Goal: Information Seeking & Learning: Find specific page/section

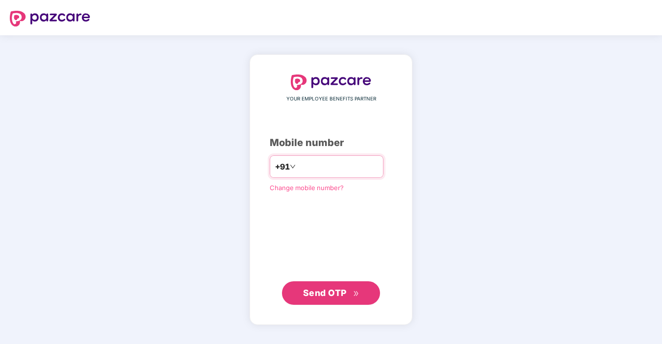
click at [326, 160] on input "number" at bounding box center [338, 167] width 80 height 16
type input "**********"
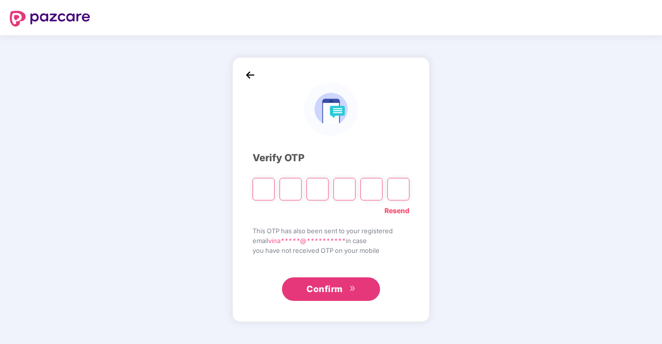
click at [267, 191] on input "Please enter verification code. Digit 1" at bounding box center [263, 189] width 22 height 23
type input "*"
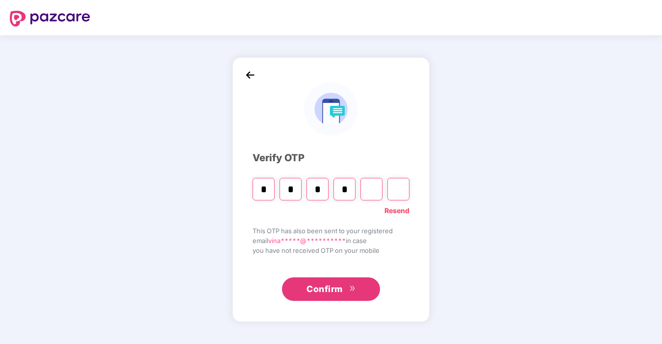
type input "*"
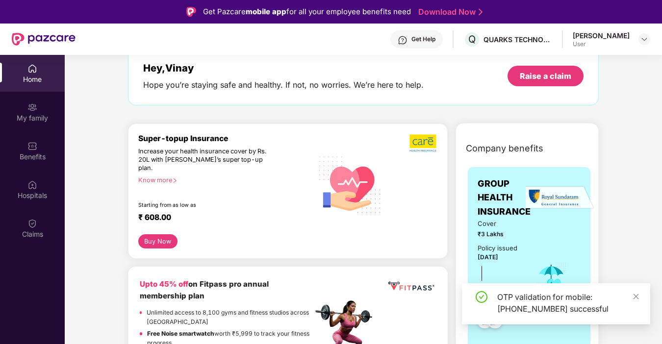
scroll to position [55, 0]
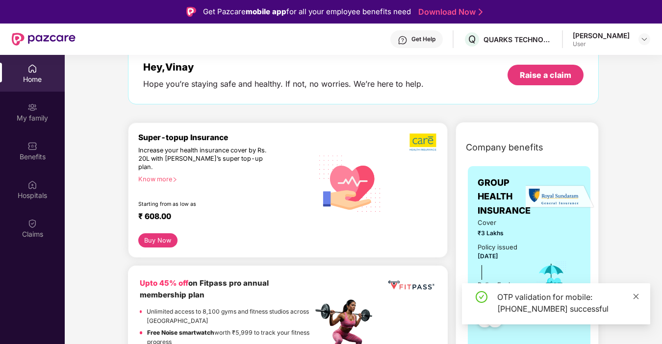
click at [636, 299] on icon "close" at bounding box center [635, 296] width 7 height 7
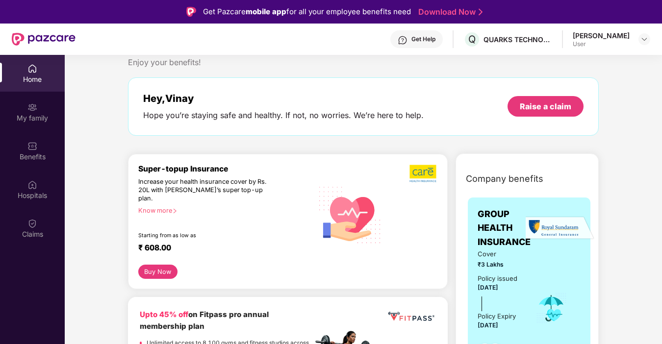
scroll to position [14, 0]
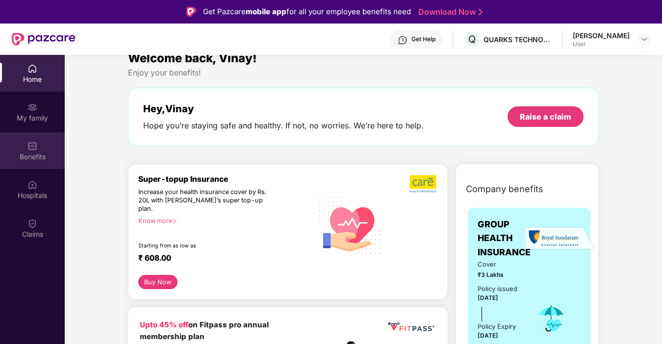
click at [39, 150] on div "Benefits" at bounding box center [32, 150] width 65 height 37
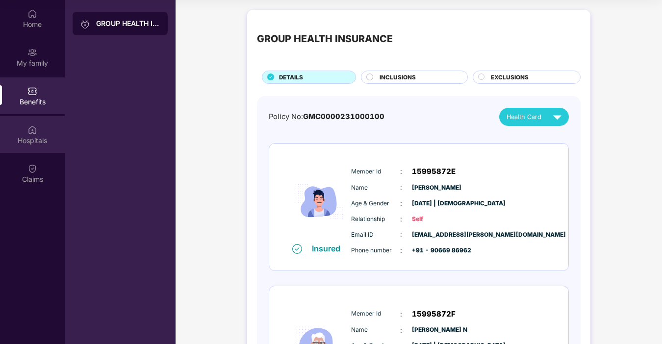
click at [27, 133] on img at bounding box center [32, 130] width 10 height 10
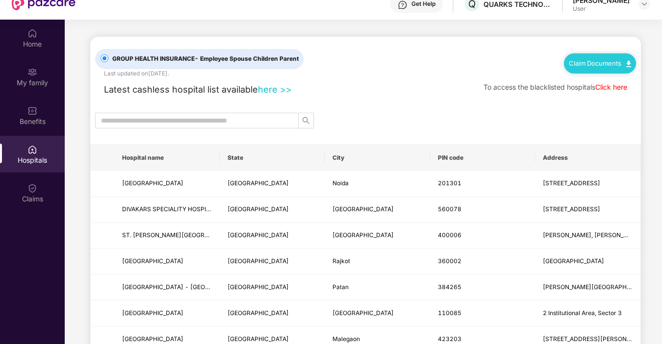
scroll to position [4, 0]
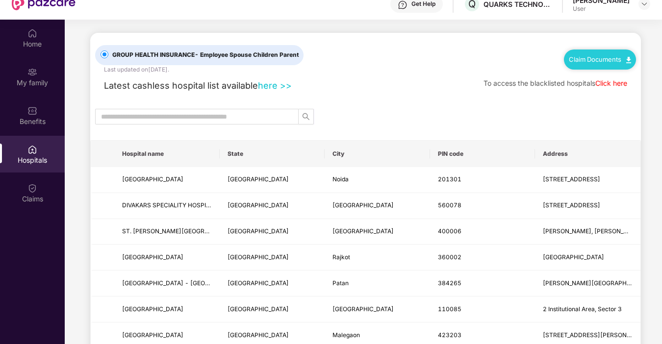
click at [335, 154] on th "City" at bounding box center [377, 154] width 105 height 26
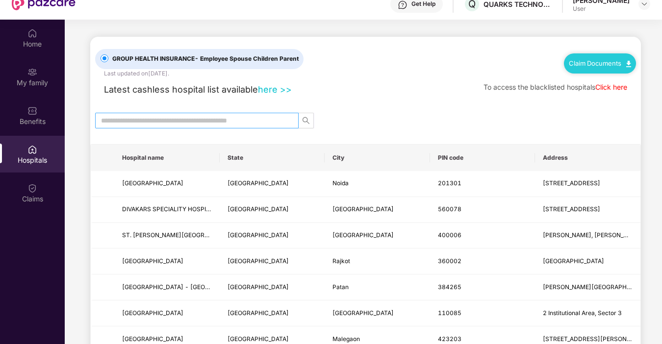
click at [208, 118] on input "text" at bounding box center [193, 120] width 184 height 11
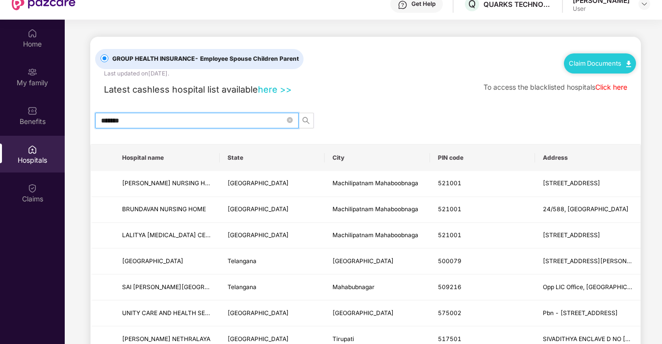
type input "********"
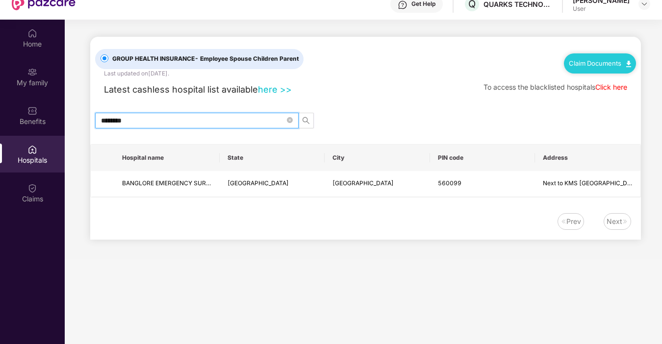
click at [125, 121] on input "********" at bounding box center [193, 120] width 184 height 11
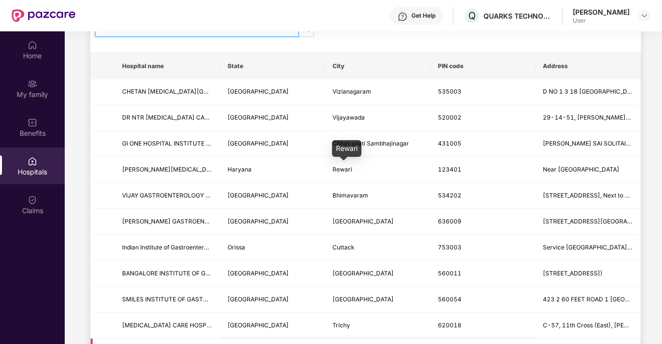
scroll to position [55, 0]
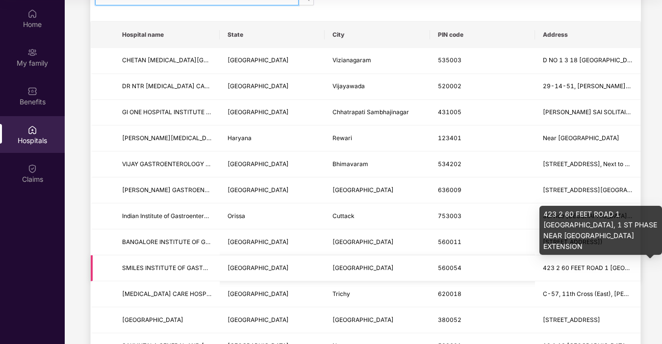
click at [520, 271] on td "560054" at bounding box center [482, 268] width 105 height 26
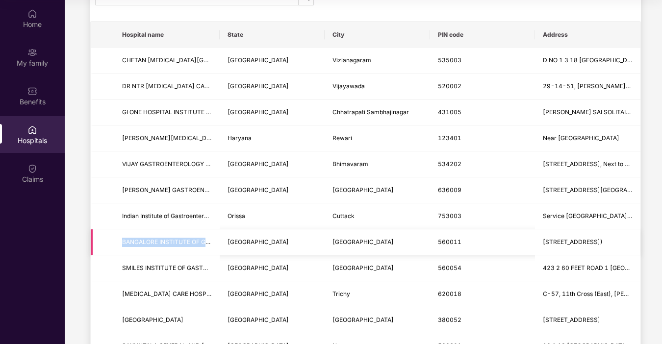
drag, startPoint x: 123, startPoint y: 242, endPoint x: 217, endPoint y: 242, distance: 94.6
click at [218, 243] on td "BANGALORE INSTITUTE OF GASTROENTEROLOGY" at bounding box center [166, 242] width 105 height 26
drag, startPoint x: 124, startPoint y: 269, endPoint x: 215, endPoint y: 267, distance: 91.7
click at [215, 267] on td "SMILES INSTITUTE OF GASTROENTEROLOGY LLP" at bounding box center [166, 268] width 105 height 26
copy span "SMILES INSTITUTE OF GASTROE"
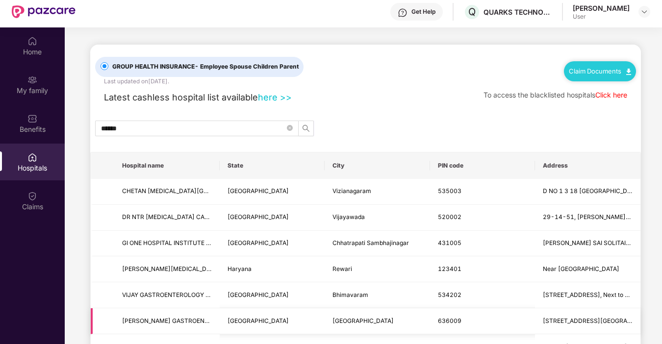
scroll to position [0, 0]
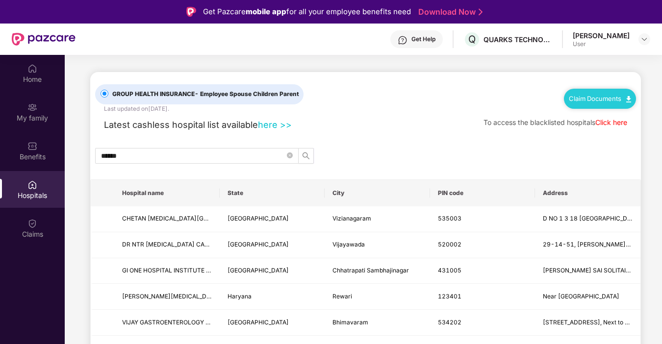
click at [599, 99] on link "Claim Documents" at bounding box center [600, 99] width 62 height 8
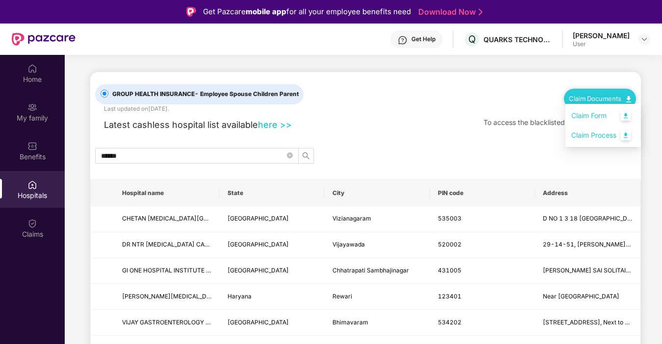
click at [516, 149] on div "******" at bounding box center [365, 156] width 550 height 16
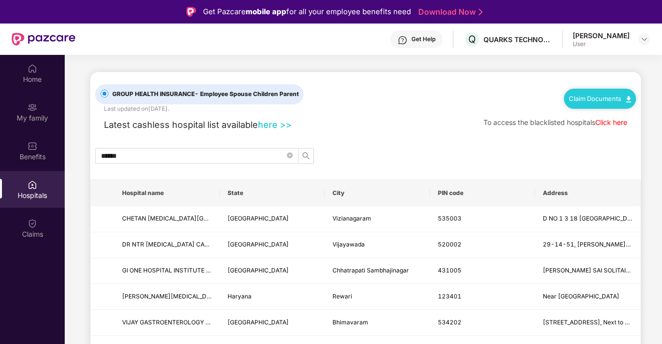
click at [349, 128] on div "Latest cashless hospital list available here >> To access the blacklisted hospi…" at bounding box center [365, 122] width 541 height 19
click at [195, 150] on input "******" at bounding box center [193, 155] width 184 height 11
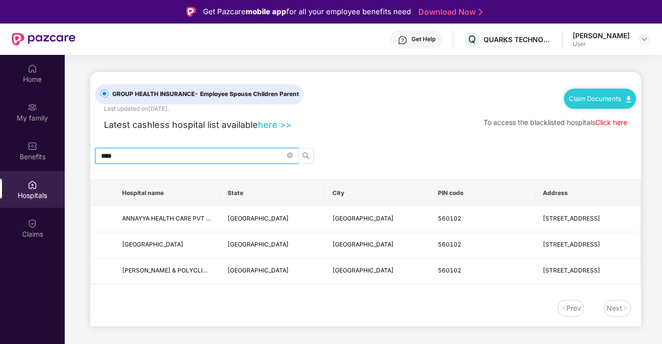
click at [304, 157] on icon "search" at bounding box center [306, 156] width 8 height 8
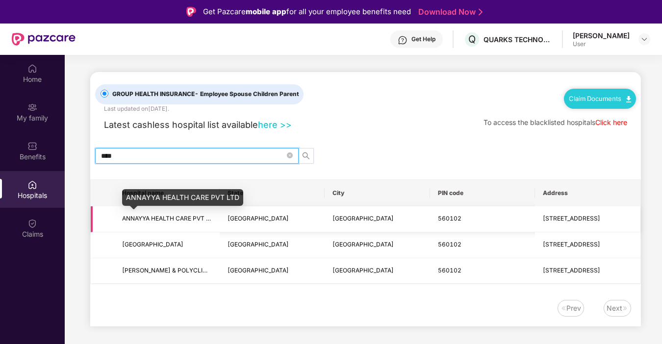
type input "***"
click at [170, 217] on span "ANNAYYA HEALTH CARE PVT LTD" at bounding box center [169, 218] width 95 height 7
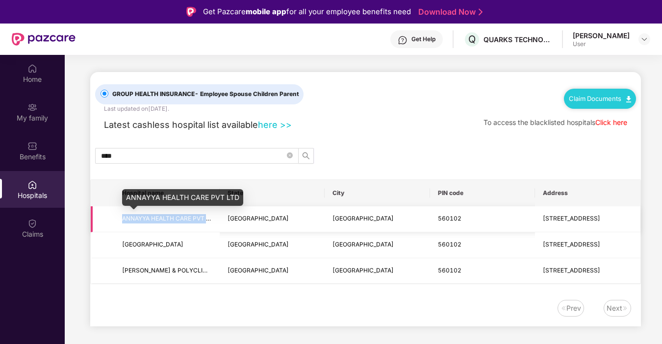
click at [170, 217] on span "ANNAYYA HEALTH CARE PVT LTD" at bounding box center [169, 218] width 95 height 7
copy span "ANNAYYA HEALTH CARE PVT LTD"
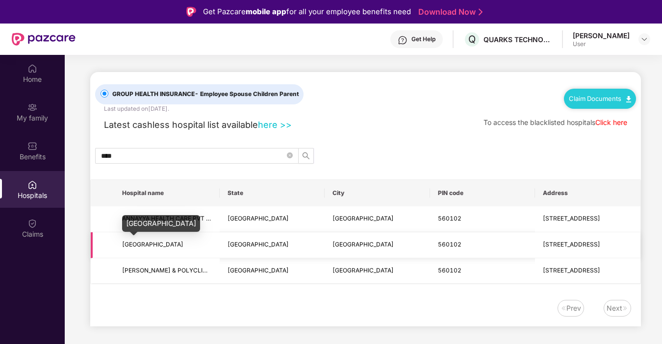
click at [169, 246] on span "[GEOGRAPHIC_DATA]" at bounding box center [152, 244] width 61 height 7
copy span "[GEOGRAPHIC_DATA]"
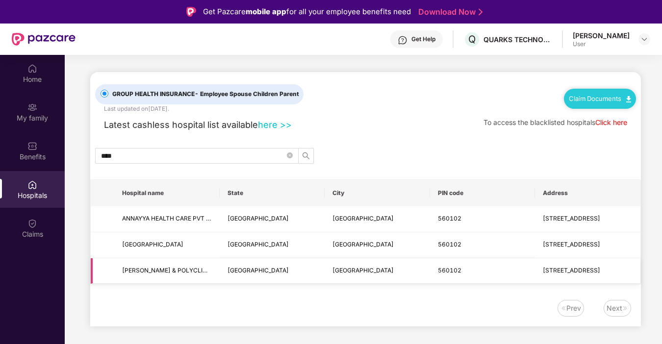
click at [159, 274] on span "[PERSON_NAME] & POLYCLINIC" at bounding box center [167, 270] width 90 height 9
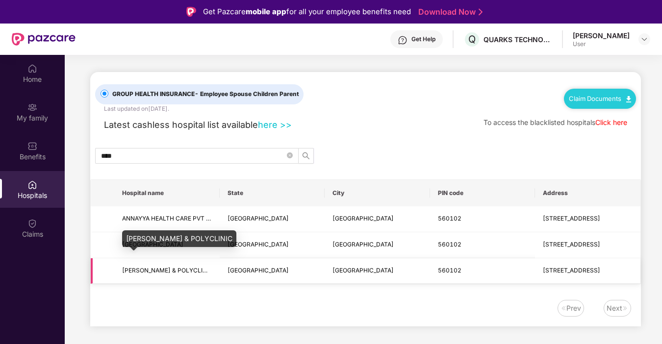
click at [163, 267] on span "[PERSON_NAME] & POLYCLINIC" at bounding box center [167, 270] width 91 height 7
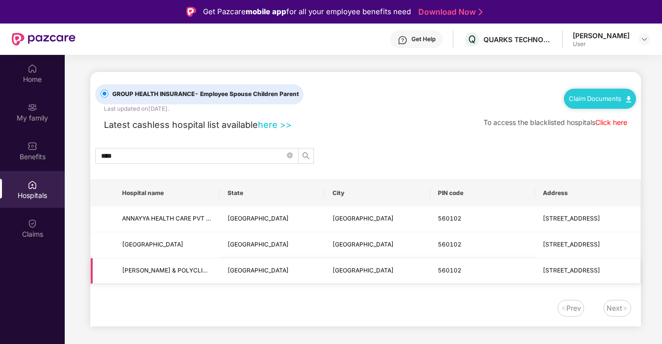
click at [241, 283] on td "[GEOGRAPHIC_DATA]" at bounding box center [272, 271] width 105 height 26
click at [148, 275] on td "[PERSON_NAME] & POLYCLINIC" at bounding box center [166, 271] width 105 height 26
click at [154, 271] on span "[PERSON_NAME] & POLYCLINIC" at bounding box center [167, 270] width 91 height 7
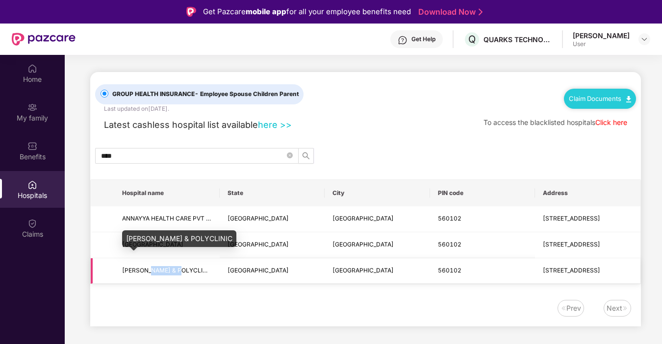
click at [154, 271] on span "[PERSON_NAME] & POLYCLINIC" at bounding box center [167, 270] width 91 height 7
copy span "[PERSON_NAME] & POLYCLINIC"
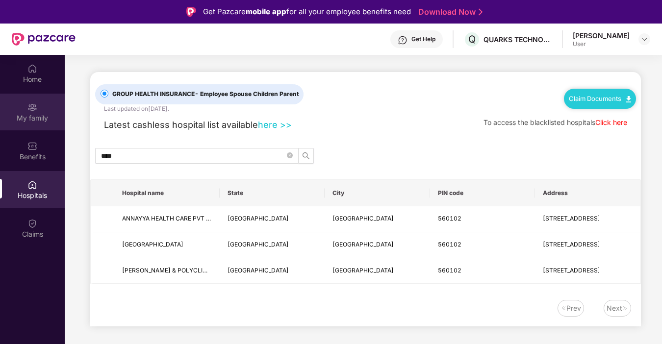
click at [28, 120] on div "My family" at bounding box center [32, 118] width 65 height 10
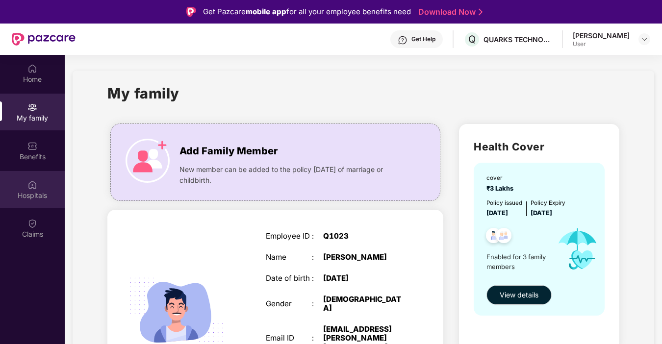
click at [32, 190] on div "Hospitals" at bounding box center [32, 189] width 65 height 37
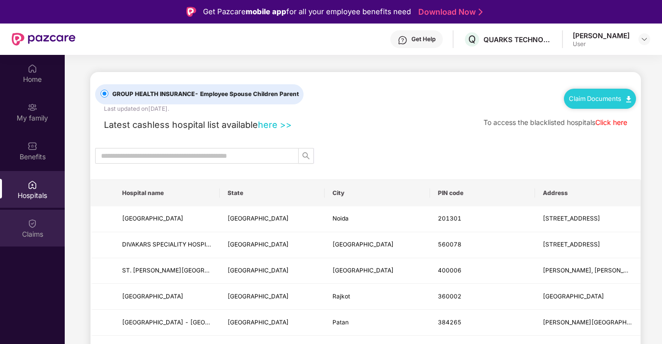
click at [44, 223] on div "Claims" at bounding box center [32, 228] width 65 height 37
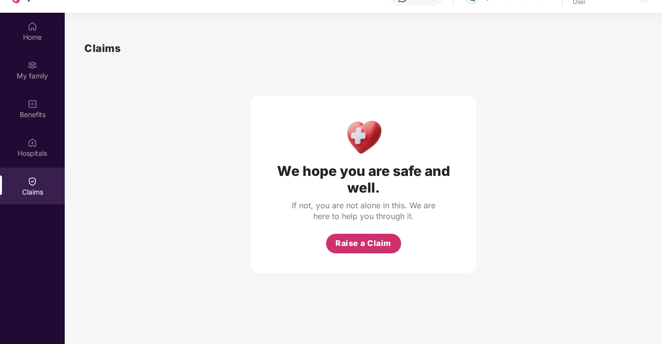
click at [381, 243] on span "Raise a Claim" at bounding box center [363, 243] width 56 height 12
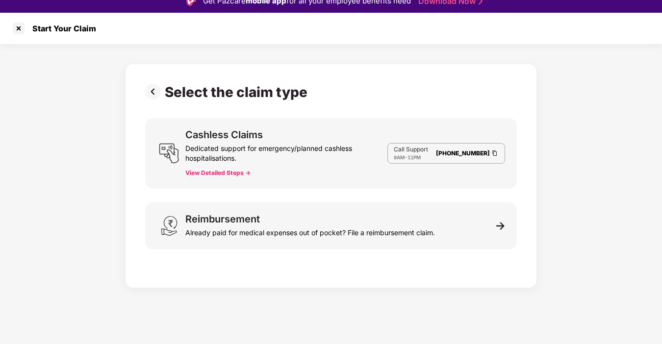
click at [233, 174] on button "View Detailed Steps ->" at bounding box center [217, 173] width 65 height 8
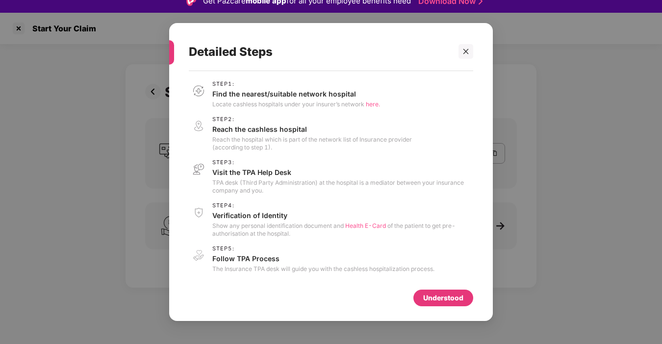
click at [375, 104] on span "here." at bounding box center [373, 103] width 14 height 7
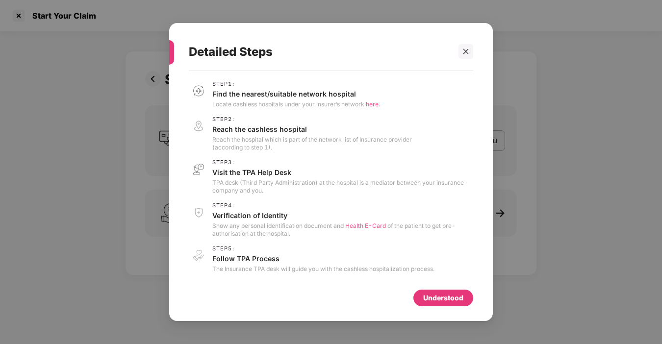
click at [447, 296] on div "Understood" at bounding box center [443, 298] width 40 height 11
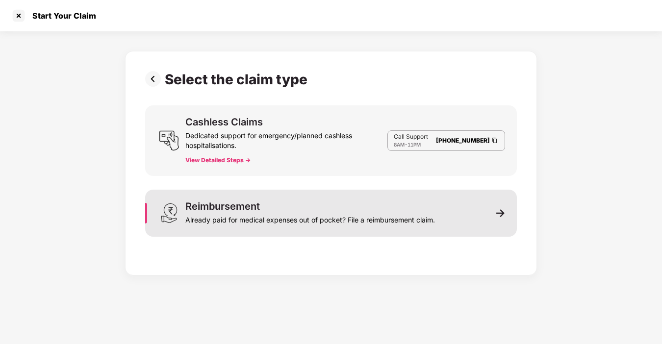
click at [361, 231] on div "Reimbursement Already paid for medical expenses out of pocket? File a reimburse…" at bounding box center [331, 213] width 372 height 47
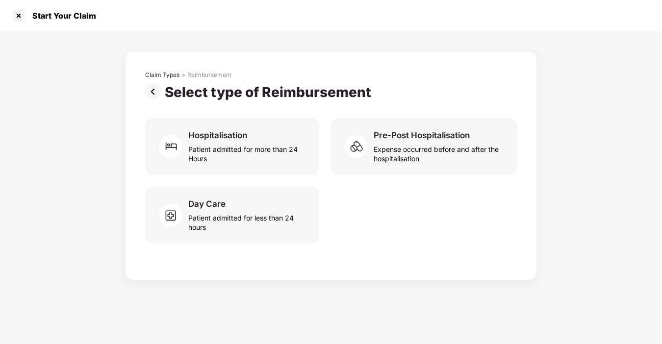
scroll to position [11, 0]
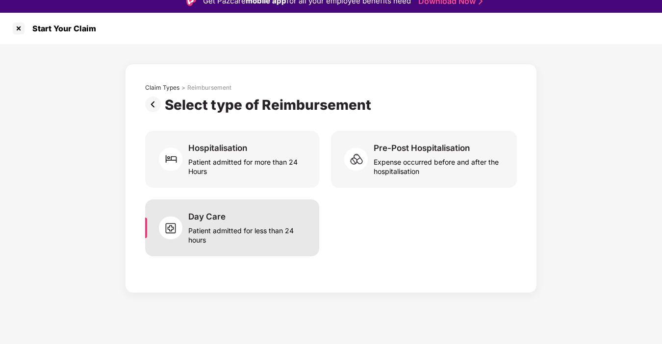
click at [309, 239] on div "Day Care Patient admitted for less than 24 hours" at bounding box center [232, 228] width 174 height 57
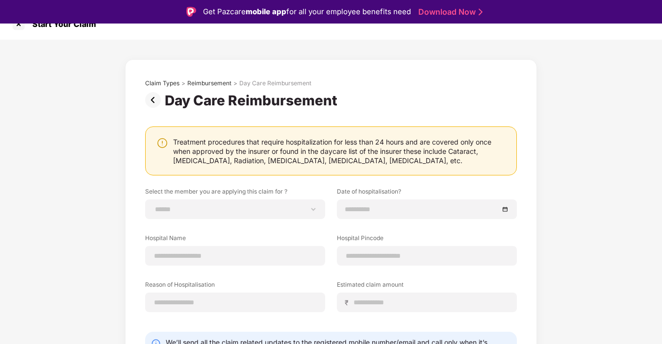
scroll to position [0, 0]
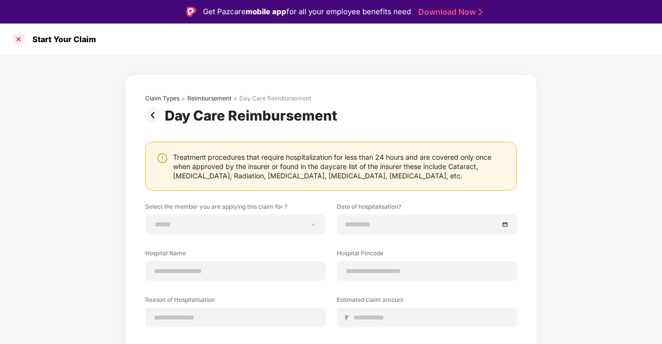
click at [19, 37] on div at bounding box center [19, 39] width 16 height 16
